Goal: Use online tool/utility: Utilize a website feature to perform a specific function

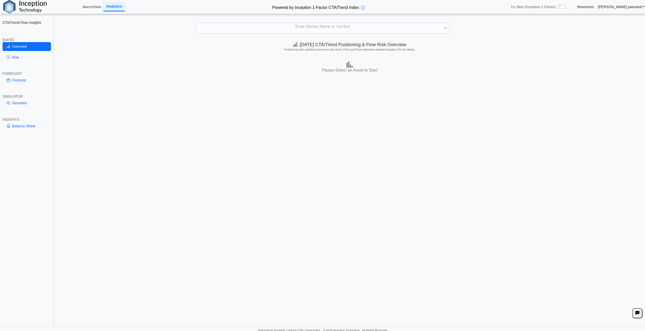
click at [594, 7] on link "Resources" at bounding box center [585, 7] width 17 height 5
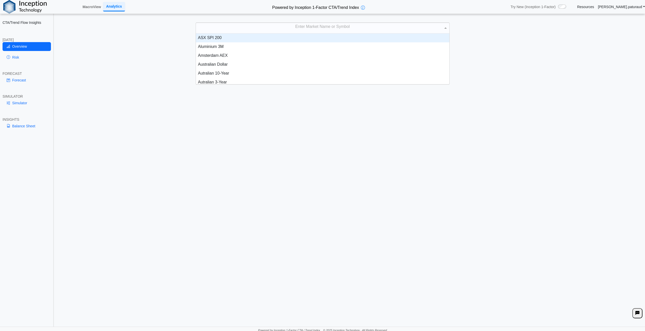
click at [351, 29] on div "Enter Market Name or Symbol" at bounding box center [323, 28] width 254 height 11
type input "*****"
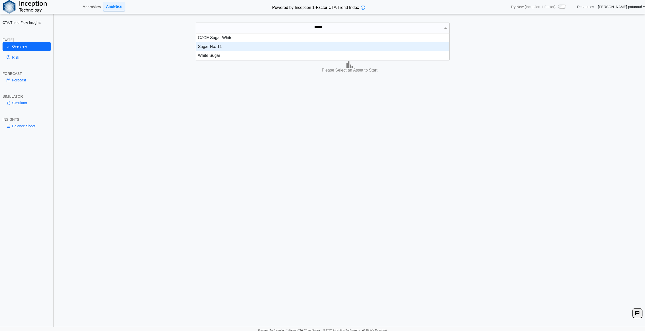
click at [231, 48] on div "Sugar No. 11" at bounding box center [323, 46] width 254 height 9
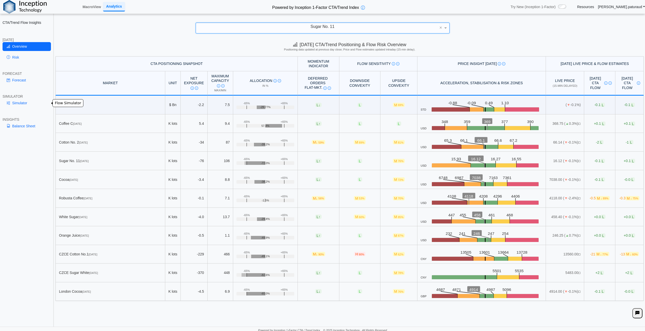
click at [24, 102] on link "Simulator" at bounding box center [27, 103] width 48 height 9
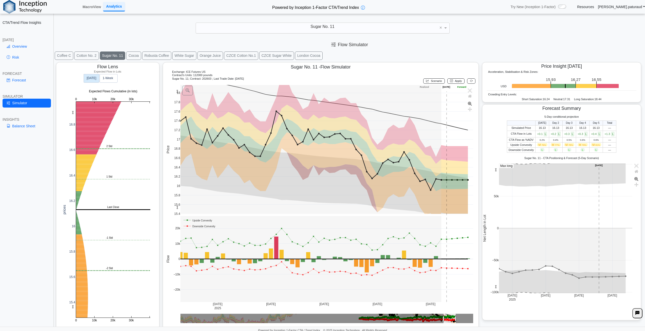
click at [435, 331] on div at bounding box center [349, 332] width 591 height 0
click at [431, 80] on span "Scenario" at bounding box center [436, 80] width 11 height 3
click at [451, 84] on div "Apply" at bounding box center [456, 81] width 20 height 8
click at [455, 82] on span "Apply" at bounding box center [458, 80] width 7 height 3
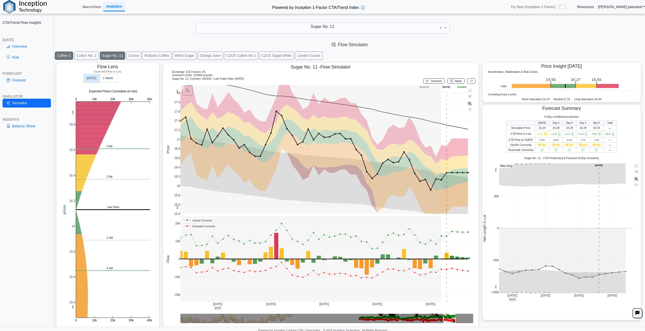
click at [68, 55] on button "Coffee C" at bounding box center [64, 55] width 19 height 8
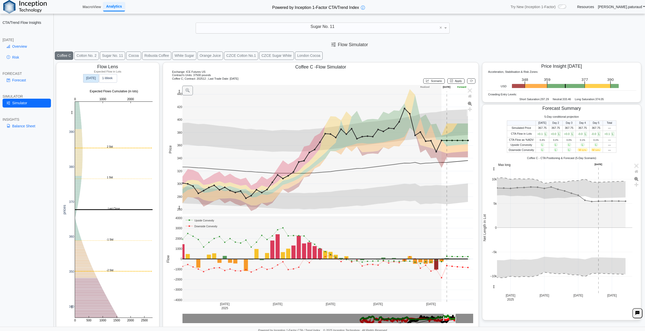
click at [434, 82] on span "Scenario" at bounding box center [436, 80] width 11 height 3
click at [460, 80] on button "Apply" at bounding box center [455, 80] width 17 height 5
